Goal: Transaction & Acquisition: Purchase product/service

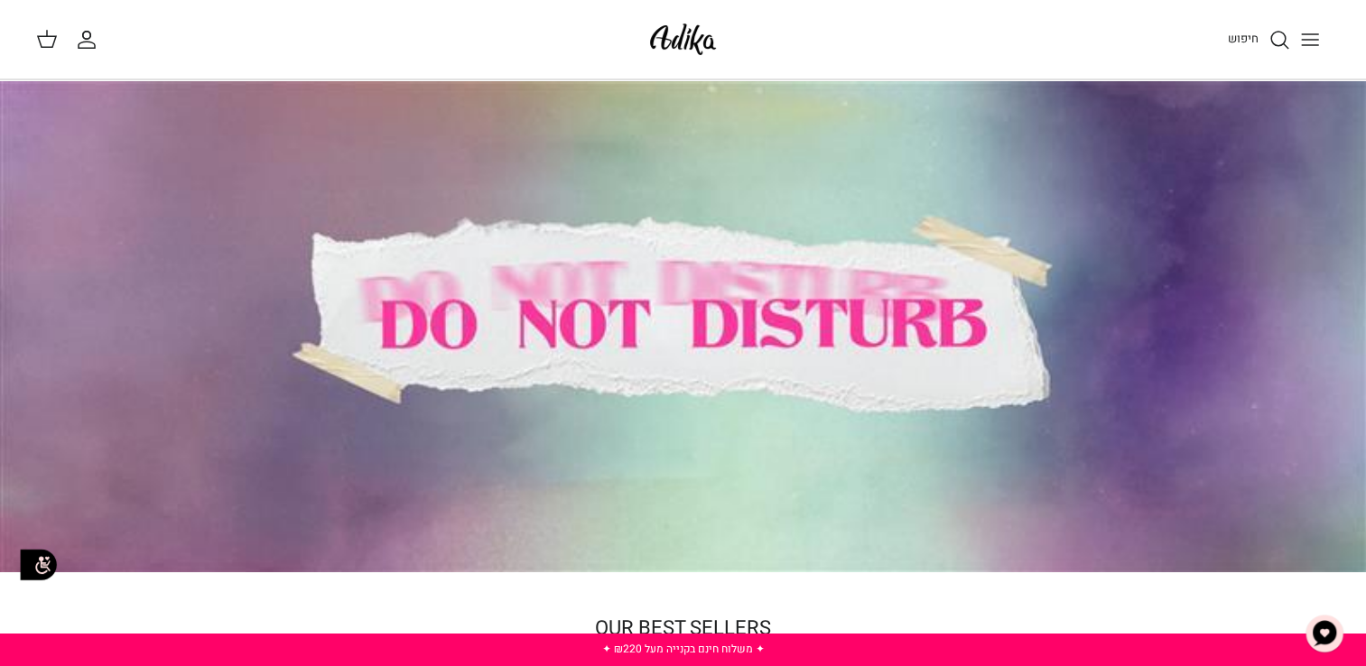
click at [1314, 42] on icon "Toggle menu" at bounding box center [1310, 40] width 22 height 22
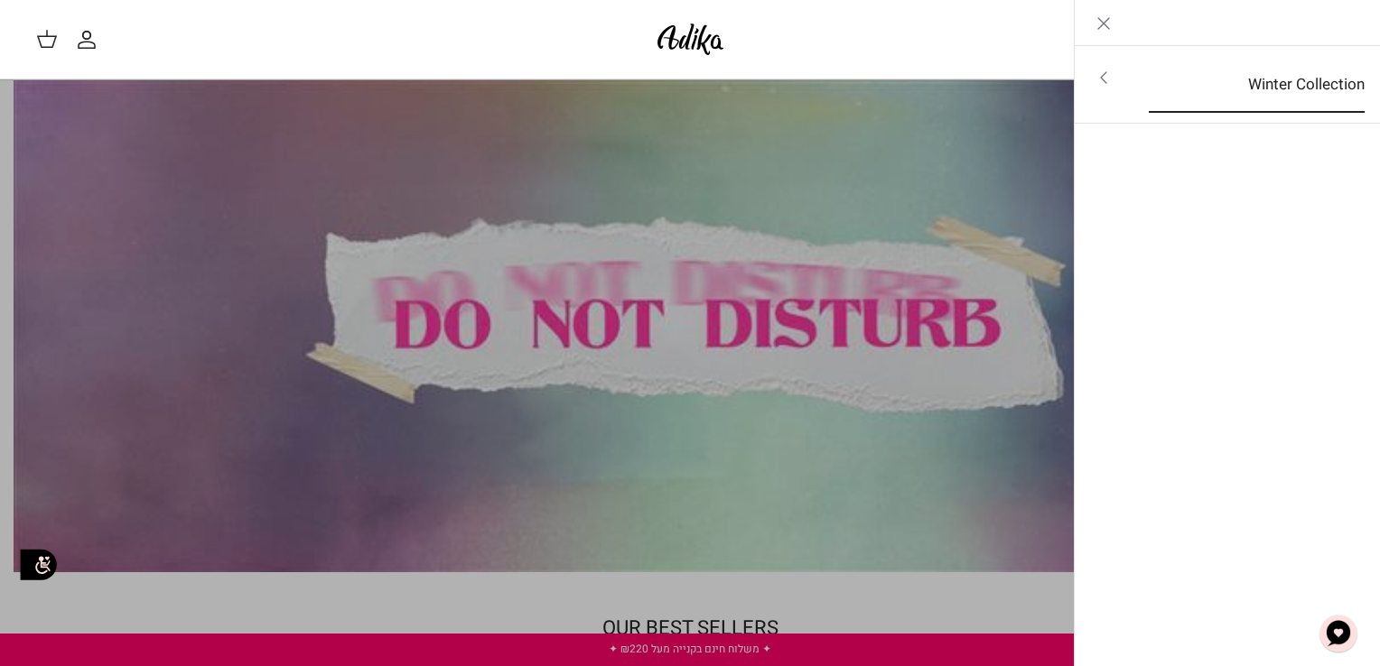
click at [1275, 67] on link "Winter Collection" at bounding box center [1256, 85] width 248 height 56
click at [1278, 79] on link "לכל הפריטים" at bounding box center [1227, 79] width 288 height 45
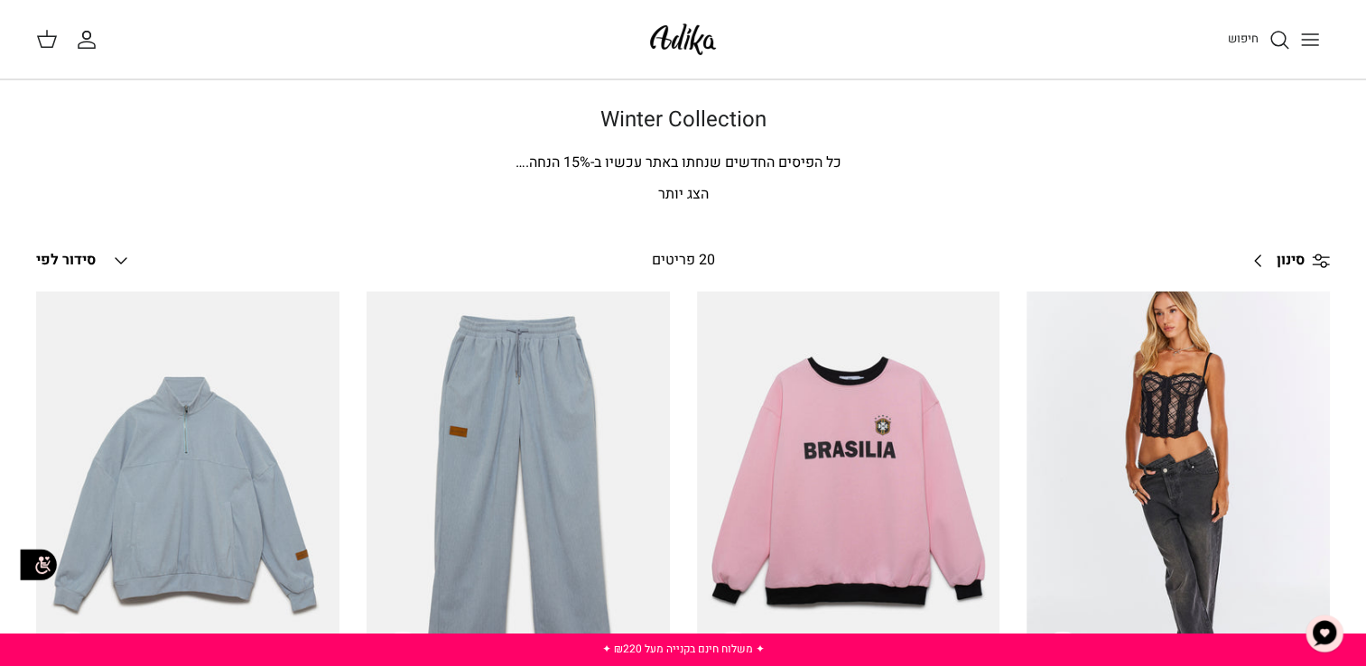
click at [1321, 42] on button "Toggle menu" at bounding box center [1310, 40] width 40 height 40
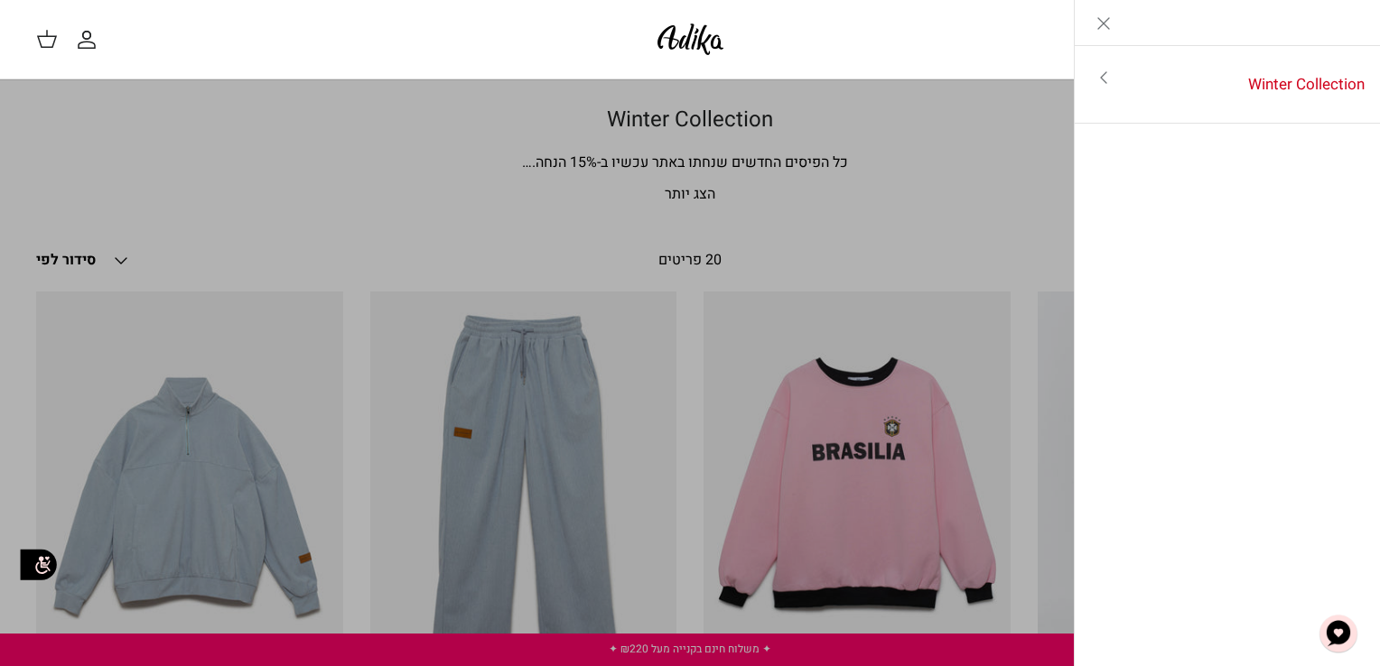
click at [1096, 76] on icon "Toggle menu" at bounding box center [1103, 78] width 22 height 22
click at [1202, 71] on link "לכל הפריטים" at bounding box center [1227, 79] width 288 height 45
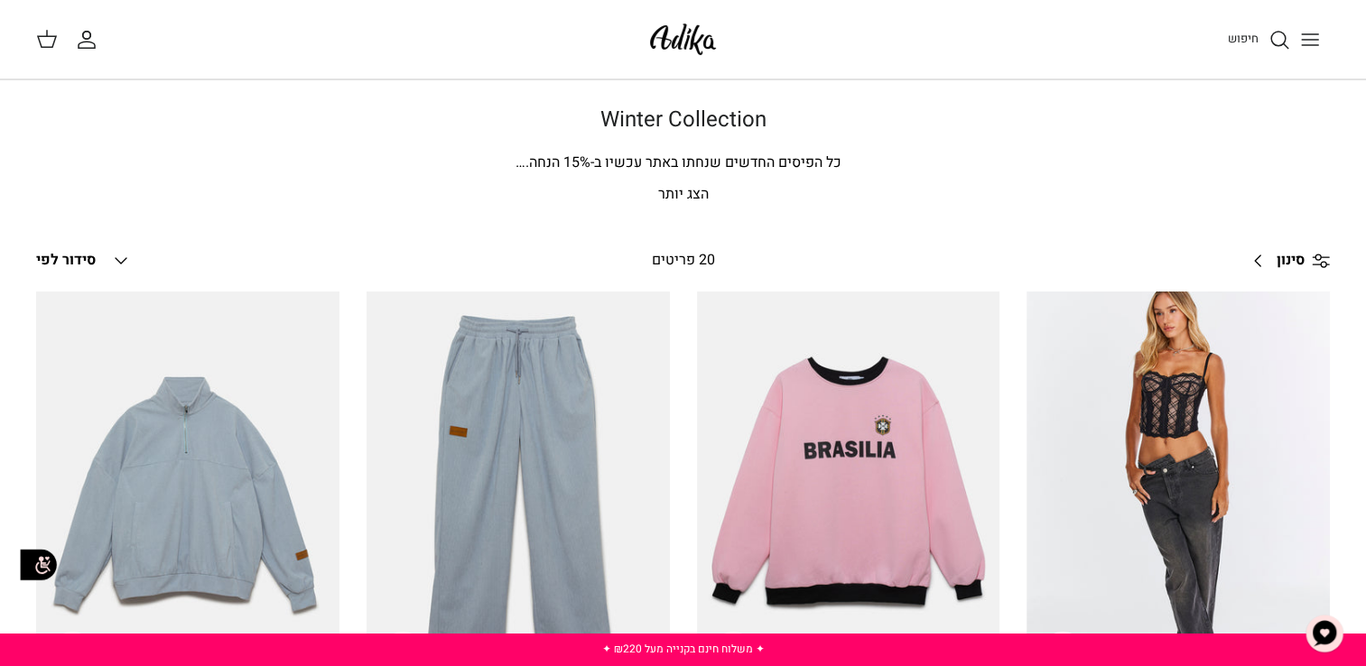
click at [1287, 257] on span "סינון" at bounding box center [1291, 260] width 28 height 23
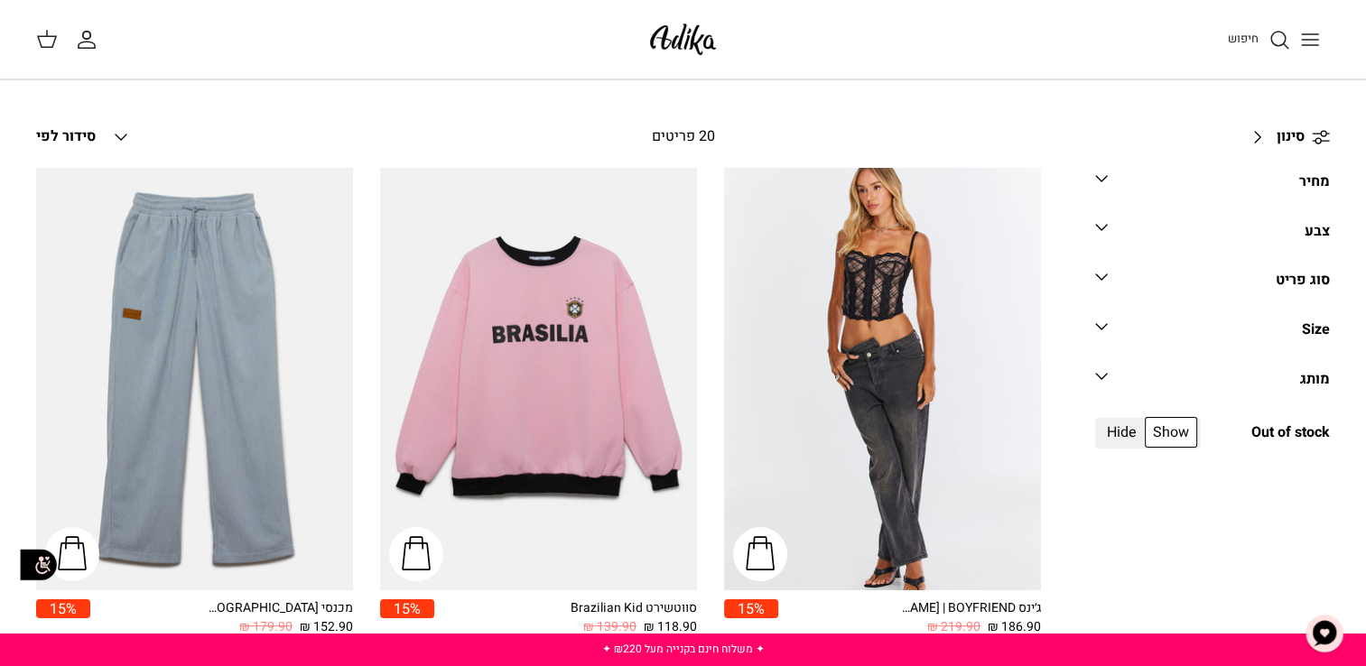
scroll to position [181, 0]
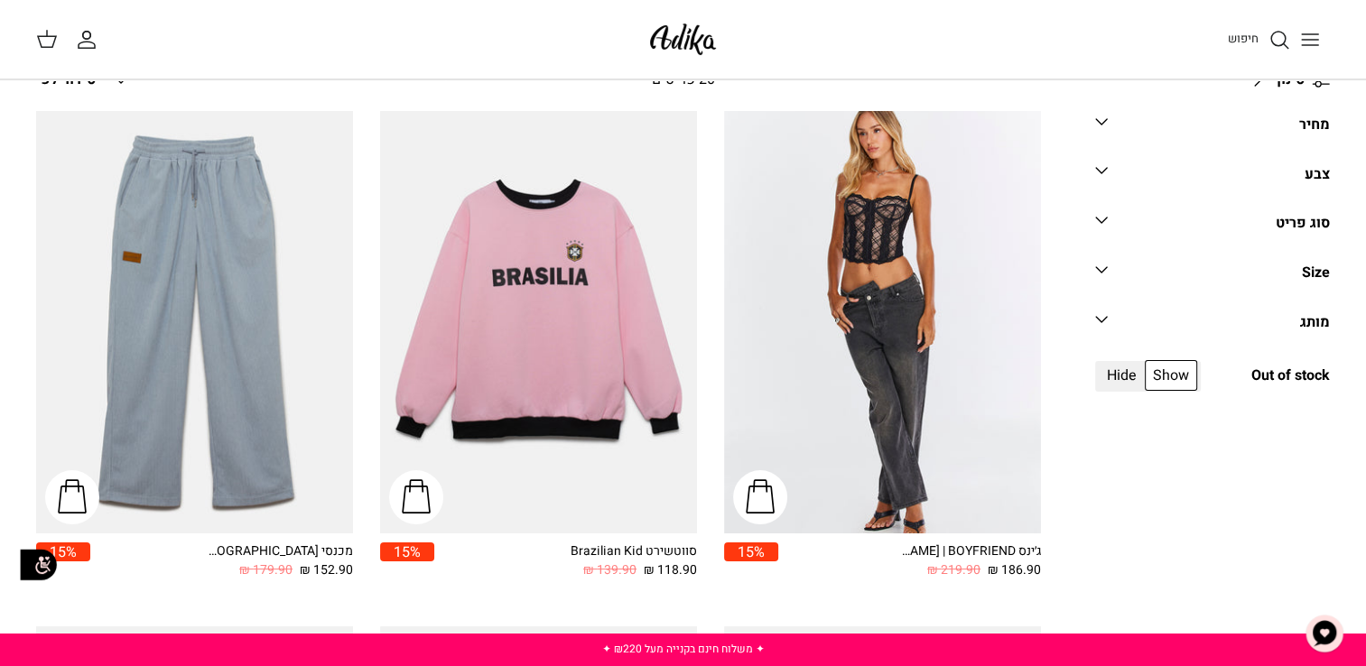
click at [1315, 273] on div "Size" at bounding box center [1316, 273] width 28 height 23
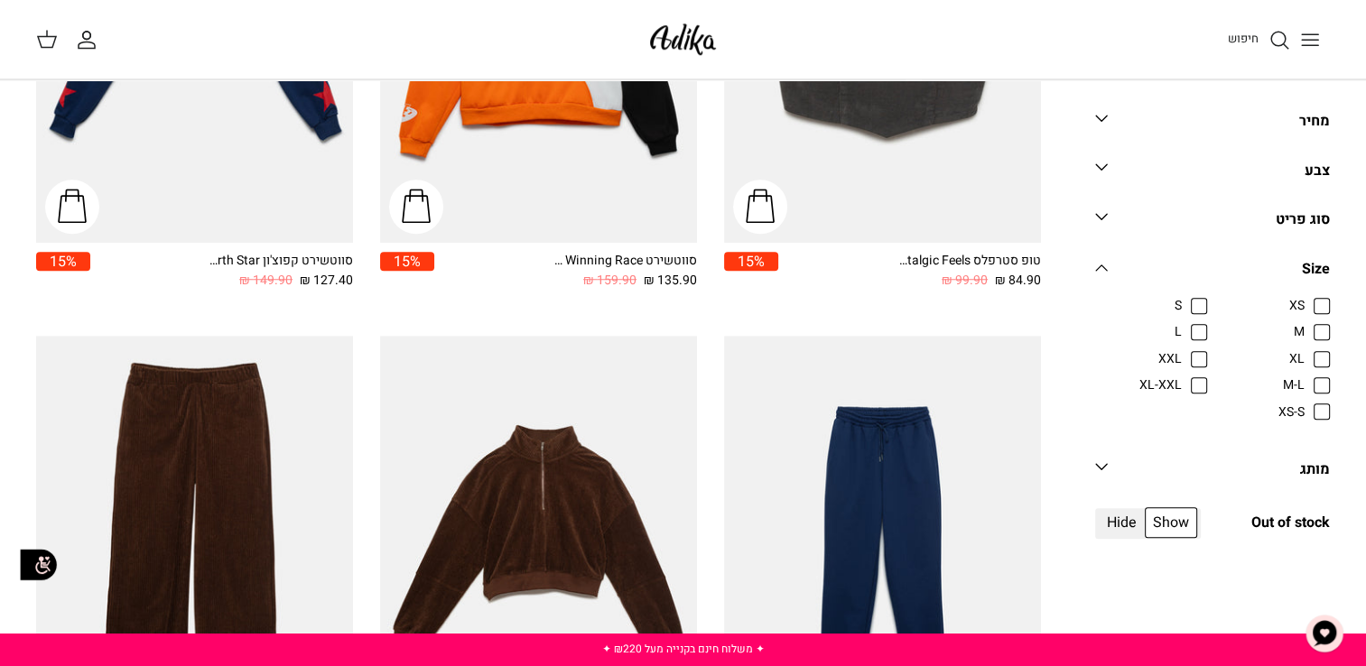
scroll to position [1715, 0]
